Goal: Task Accomplishment & Management: Use online tool/utility

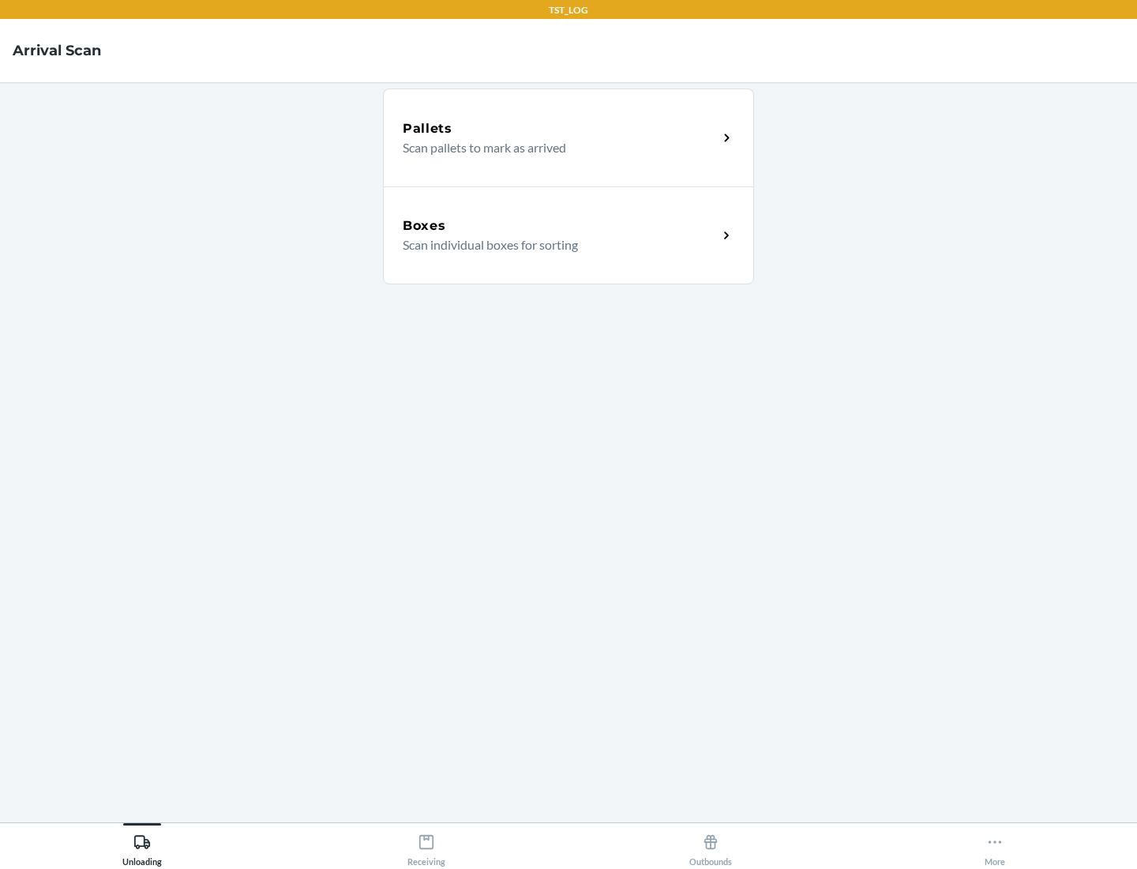
click at [560, 226] on div "Boxes" at bounding box center [560, 225] width 315 height 19
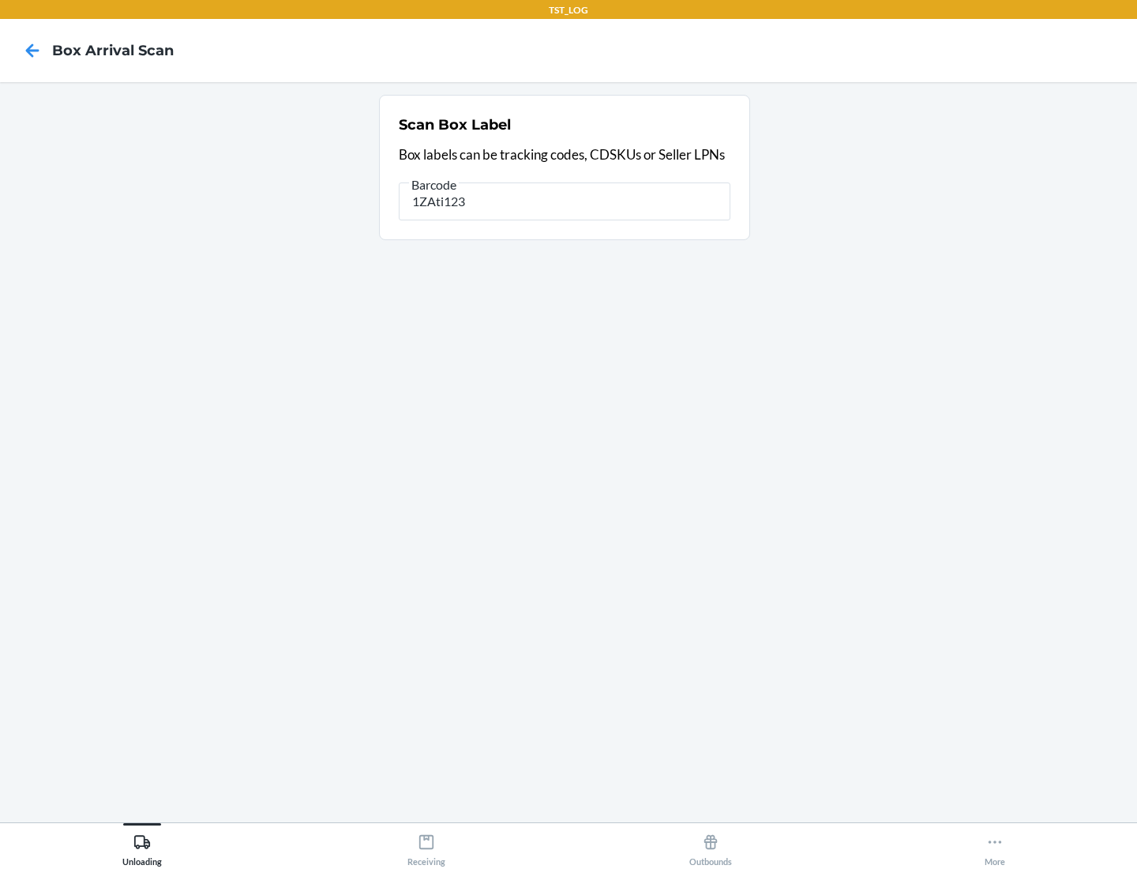
type input "1ZAti123"
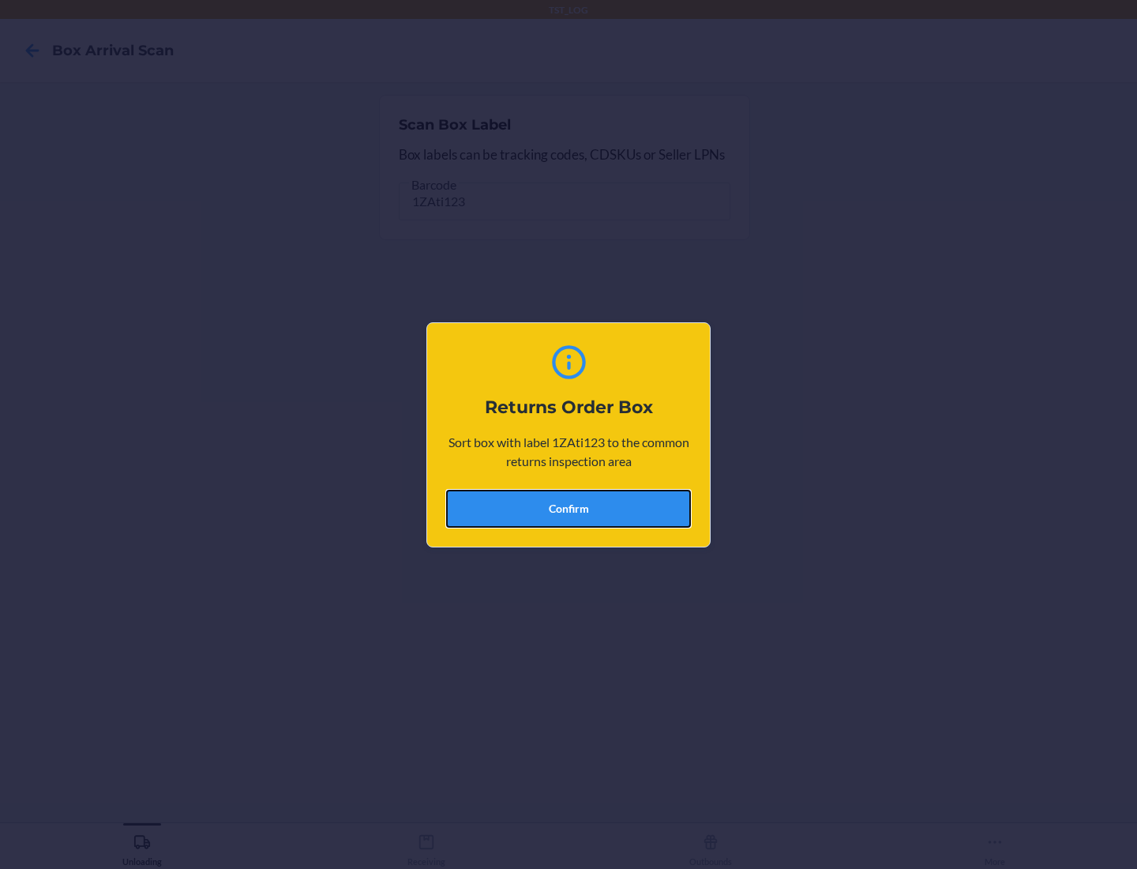
click at [569, 508] on button "Confirm" at bounding box center [568, 509] width 245 height 38
